Goal: Entertainment & Leisure: Consume media (video, audio)

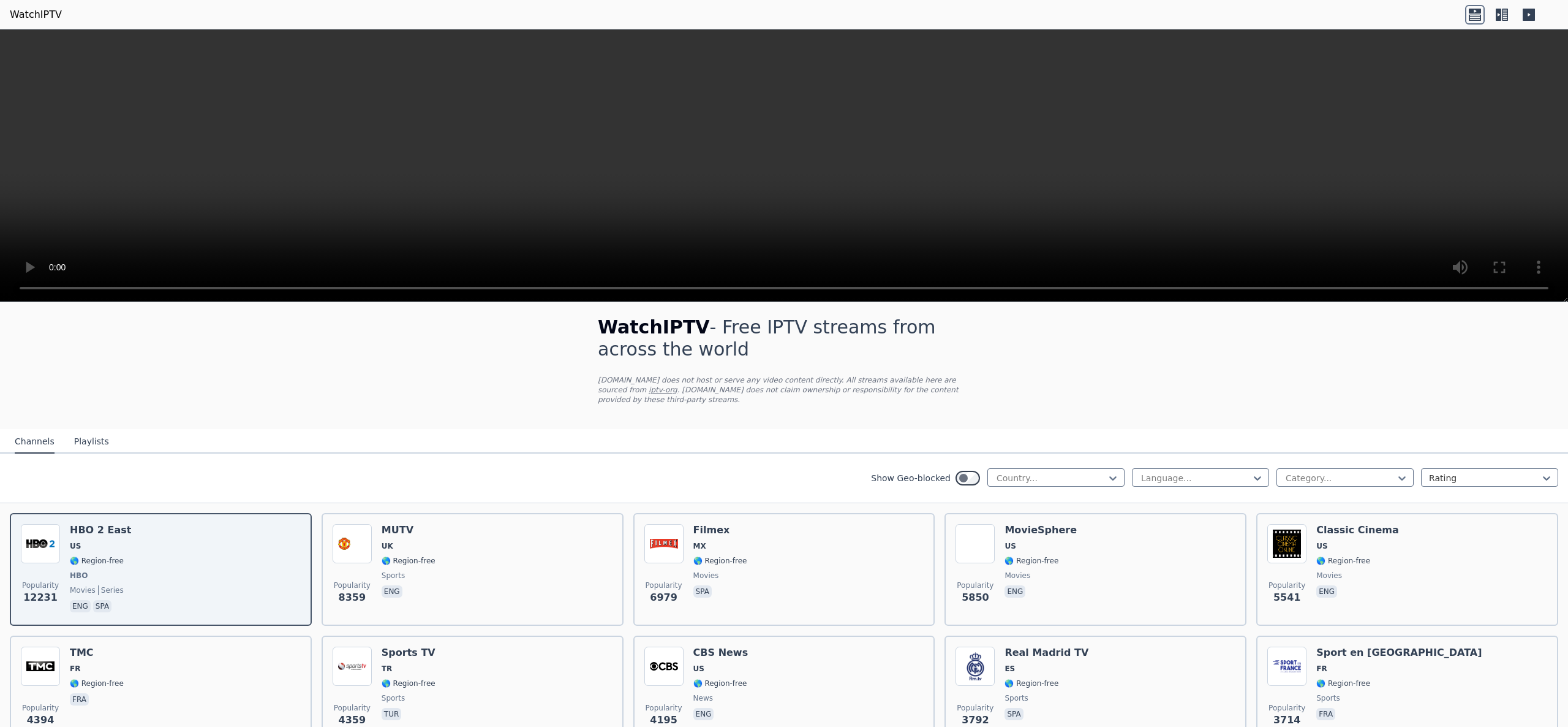
scroll to position [10, 0]
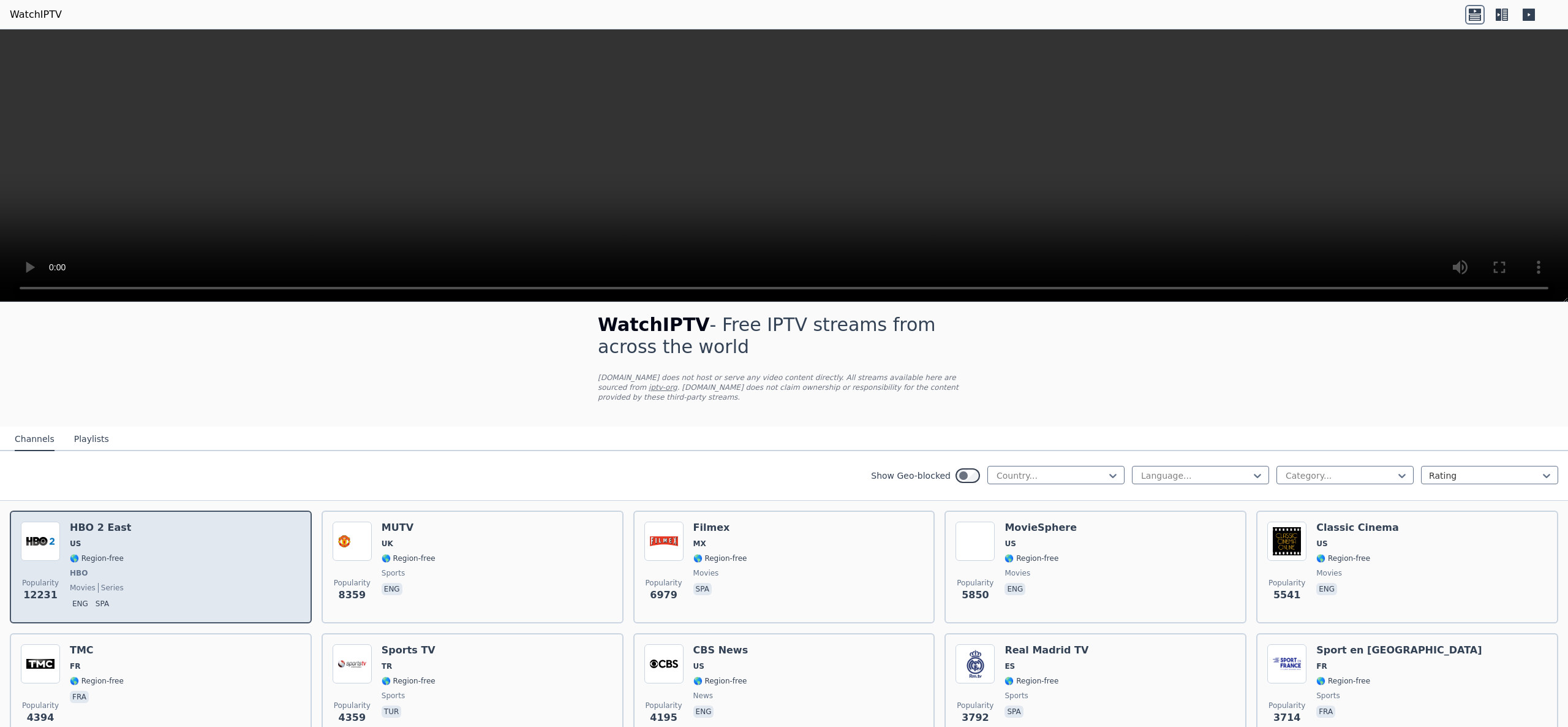
click at [250, 363] on div "Popularity 12231 HBO 2 East US 🌎 Region-free HBO movies series eng spa" at bounding box center [160, 567] width 280 height 91
click at [283, 363] on div "Popularity 12231 HBO 2 East US 🌎 Region-free HBO movies series eng spa" at bounding box center [160, 567] width 280 height 91
click at [253, 363] on div "Popularity 12231 HBO 2 East US 🌎 Region-free HBO movies series eng spa" at bounding box center [160, 567] width 280 height 91
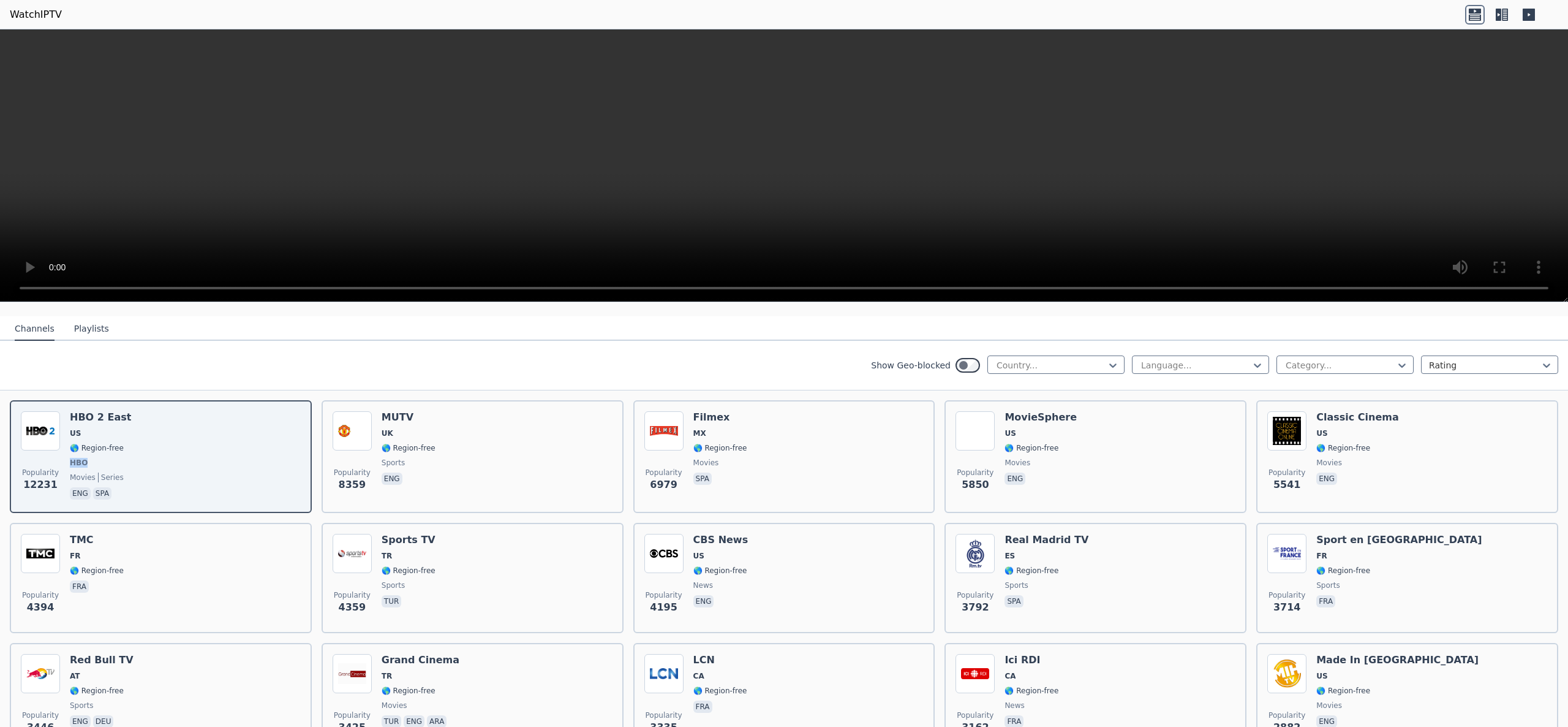
scroll to position [133, 0]
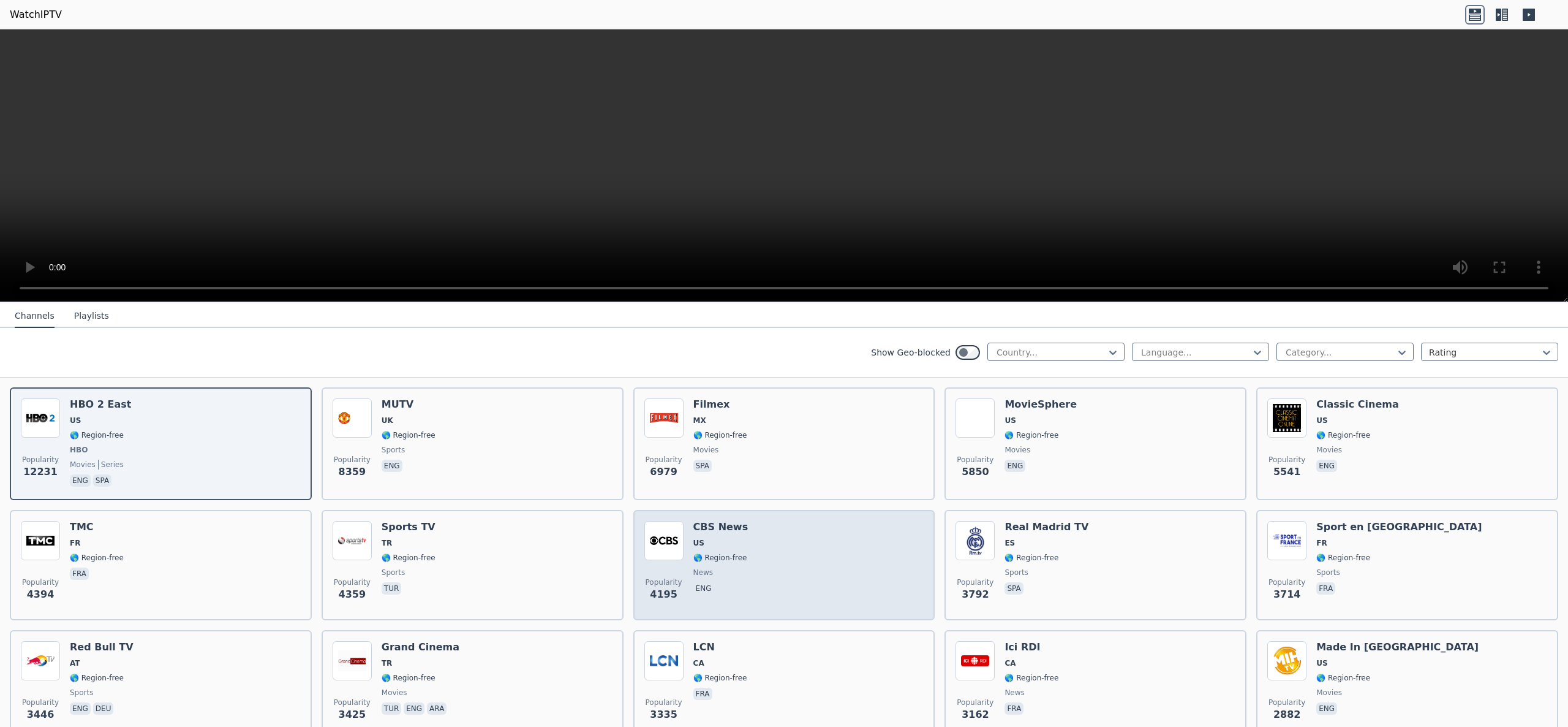
click at [748, 363] on div "Popularity 4195 CBS News US 🌎 Region-free news eng" at bounding box center [784, 565] width 280 height 88
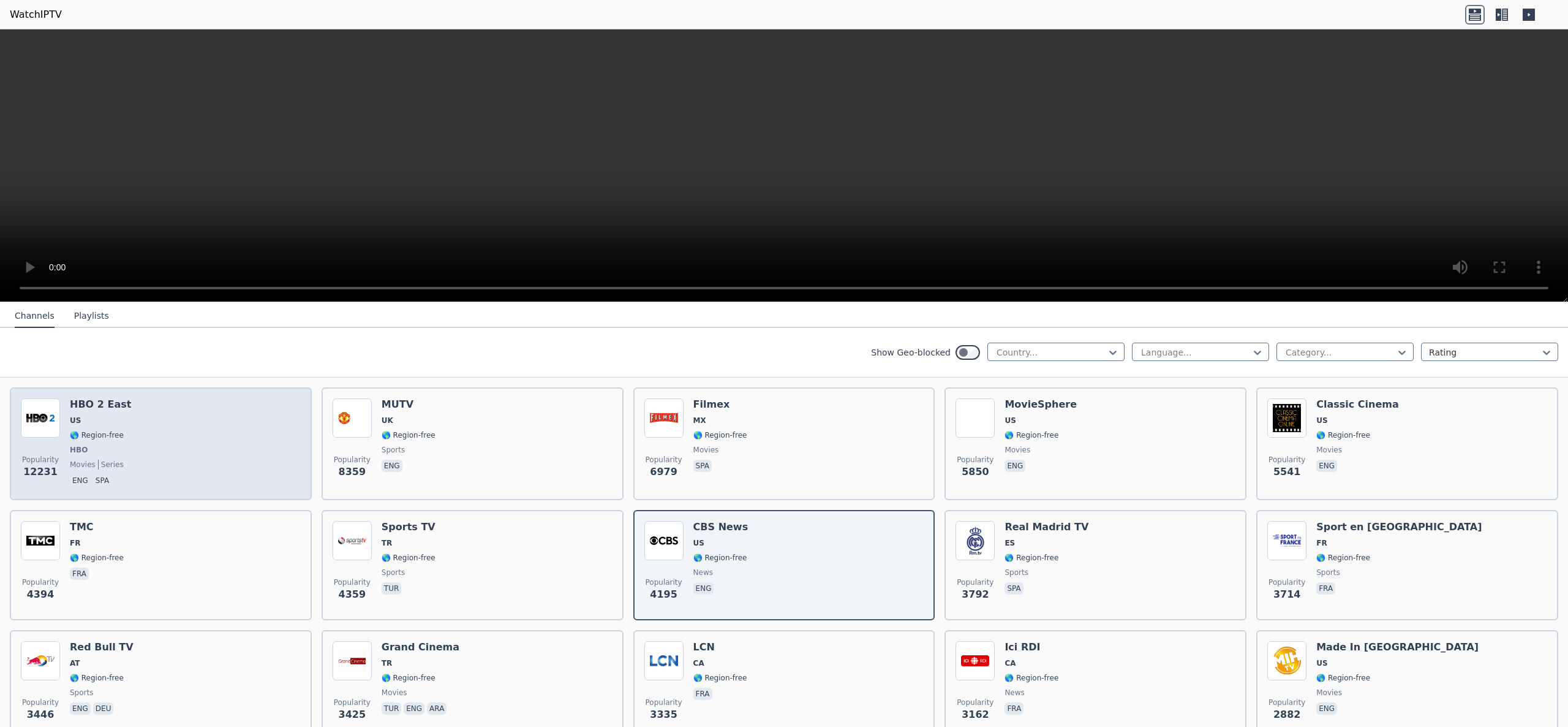
click at [292, 363] on div "Popularity 12231 HBO 2 East US 🌎 Region-free HBO movies series eng spa" at bounding box center [160, 444] width 280 height 91
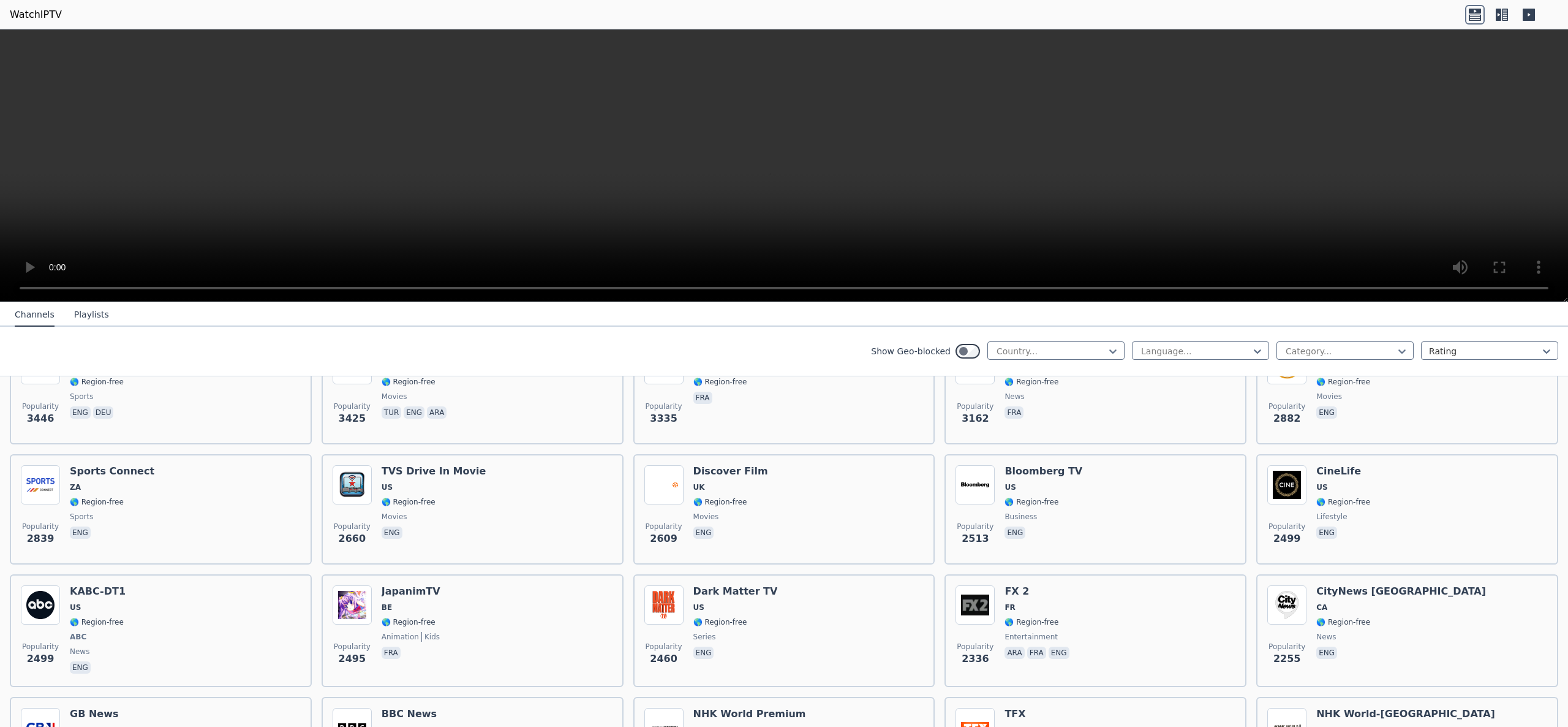
scroll to position [0, 0]
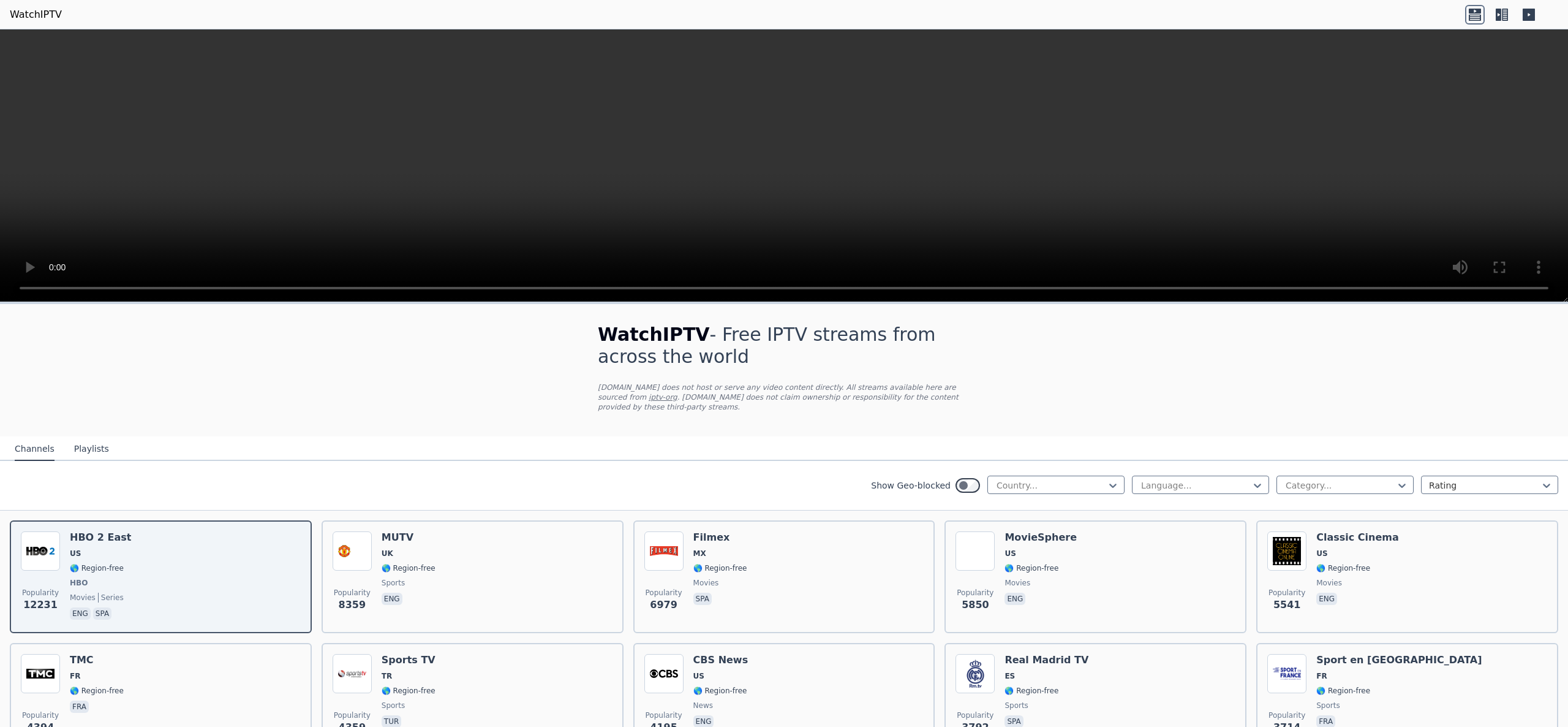
click at [783, 363] on div "Show Geo-blocked Country... Language... Category... Rating" at bounding box center [784, 486] width 1568 height 49
click at [783, 363] on div at bounding box center [1051, 485] width 112 height 12
click at [783, 363] on div "Show Geo-blocked" at bounding box center [925, 486] width 109 height 20
click at [783, 363] on div at bounding box center [1051, 485] width 112 height 12
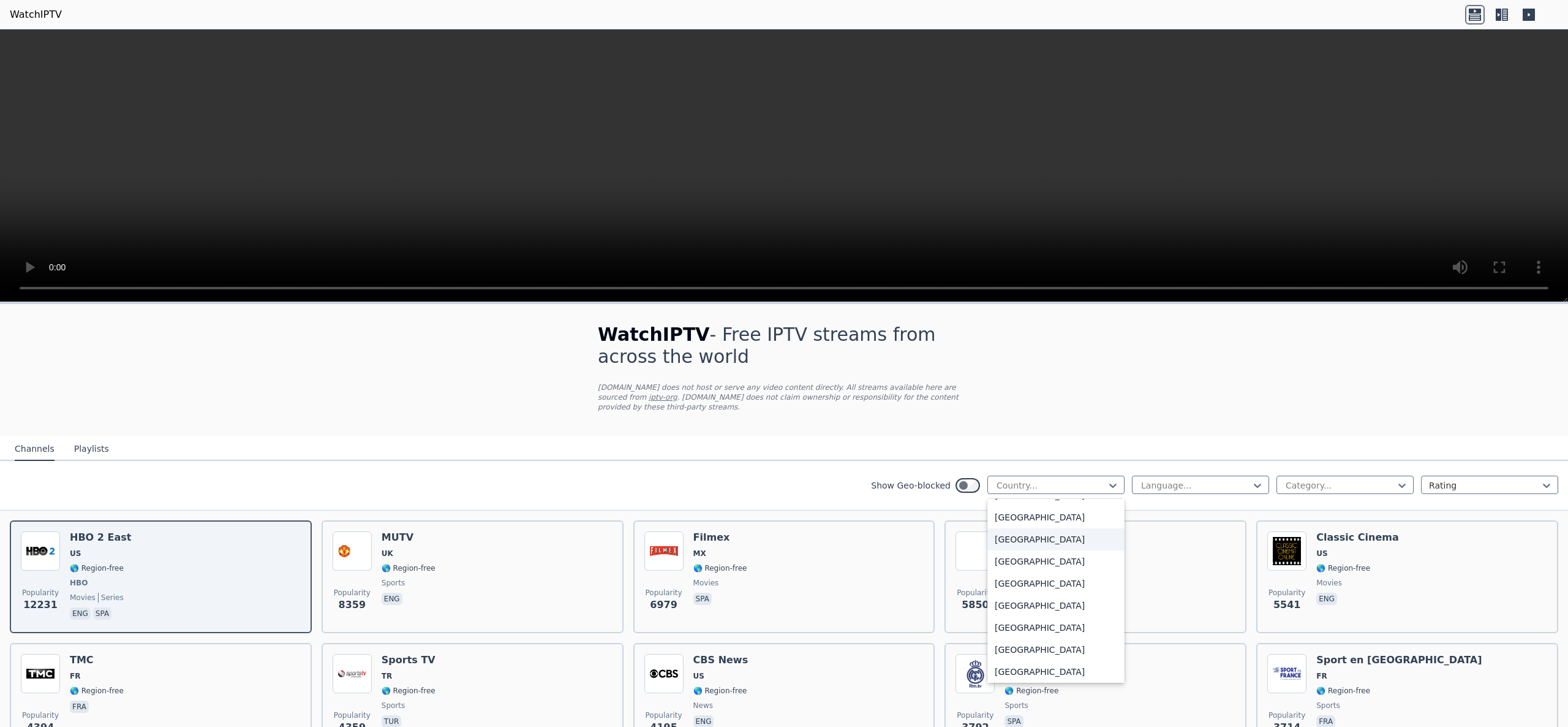
click at [783, 363] on div "[GEOGRAPHIC_DATA]" at bounding box center [1056, 539] width 137 height 22
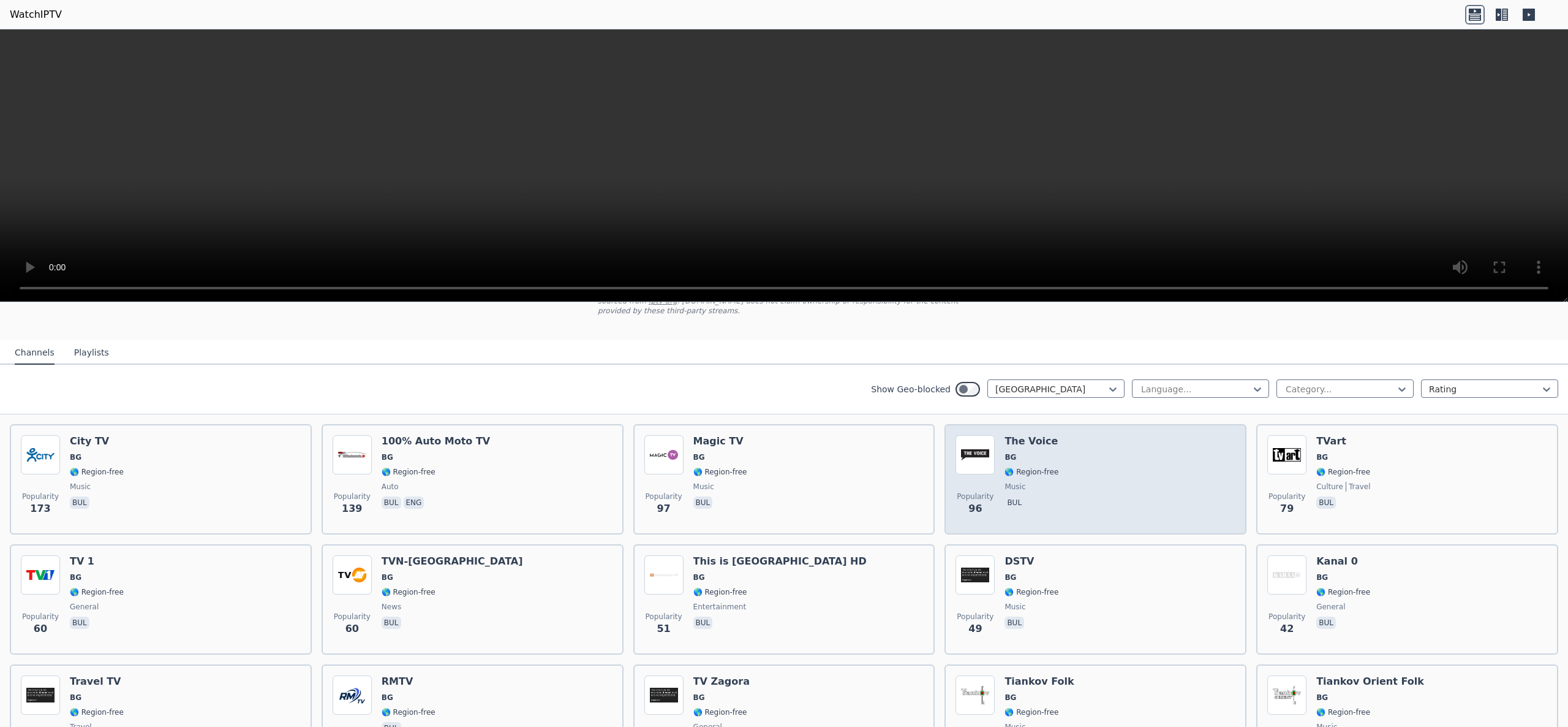
scroll to position [91, 0]
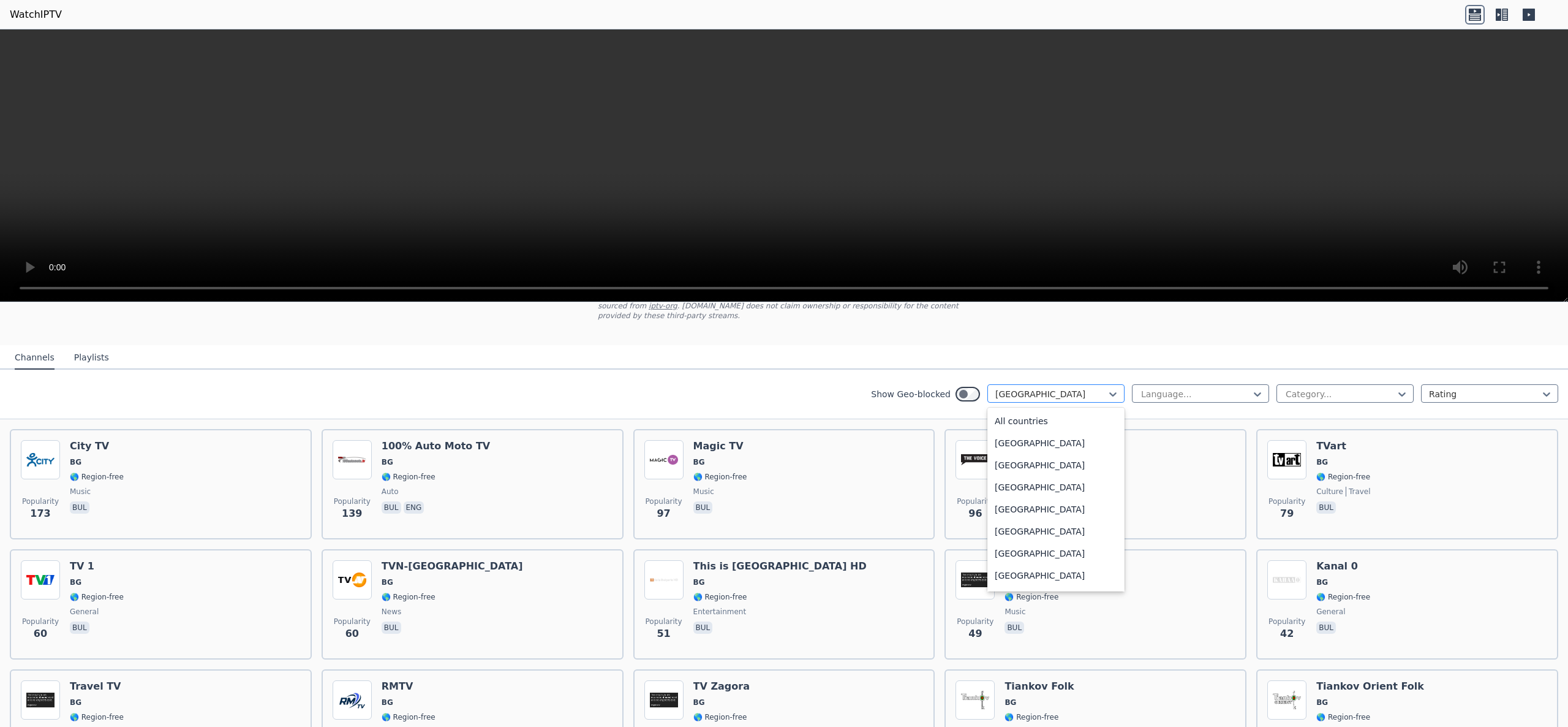
click at [783, 363] on div at bounding box center [1051, 394] width 112 height 12
click at [783, 363] on div "[GEOGRAPHIC_DATA]" at bounding box center [1056, 494] width 137 height 22
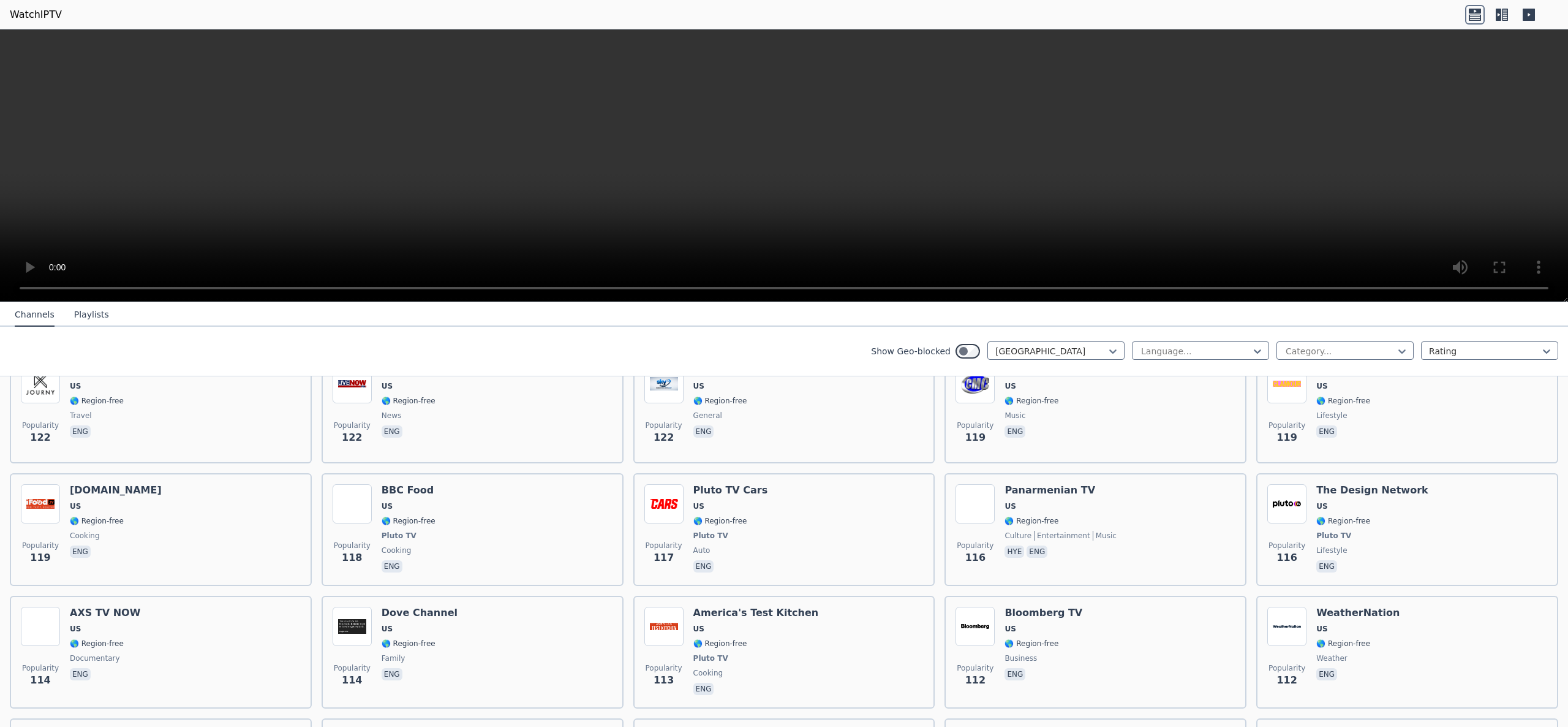
scroll to position [5903, 0]
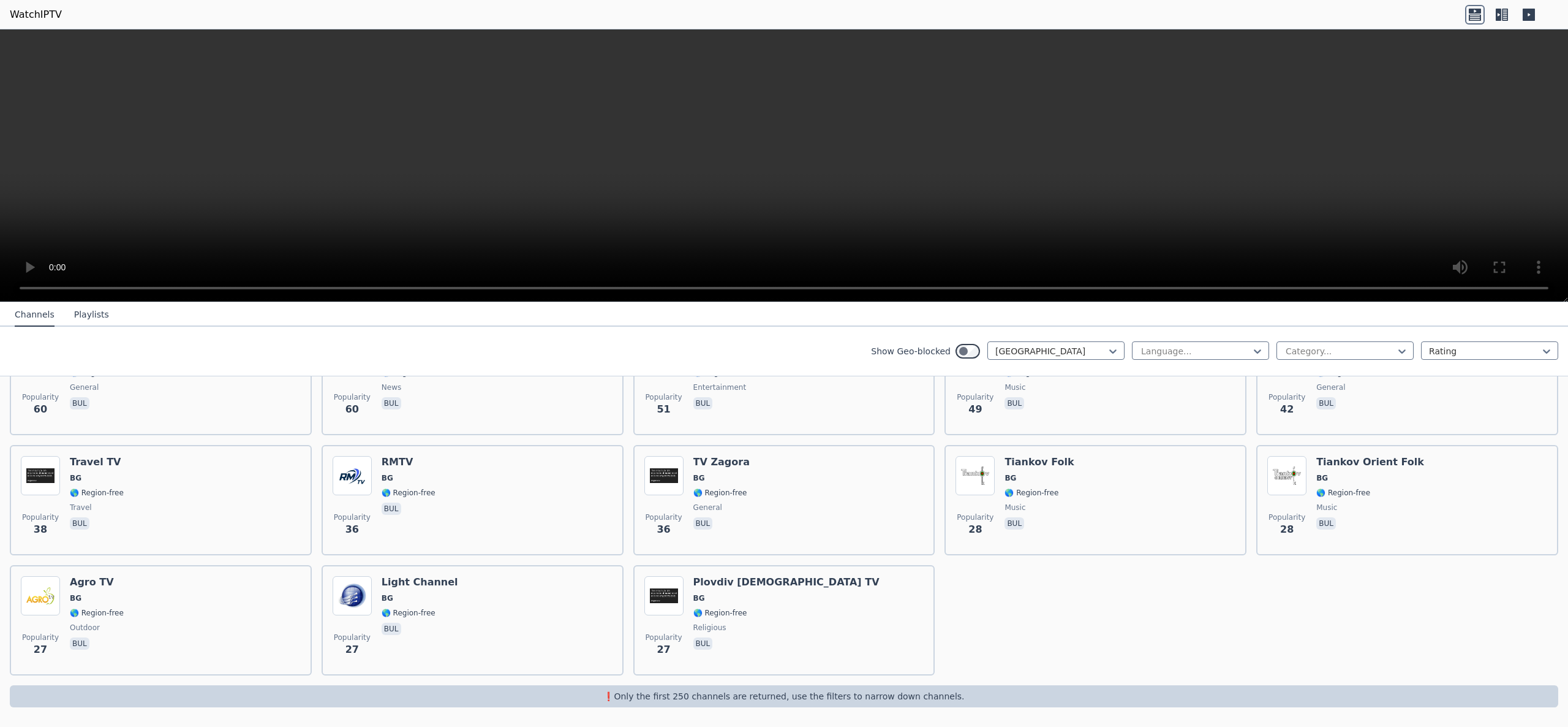
scroll to position [302, 0]
